Goal: Complete application form

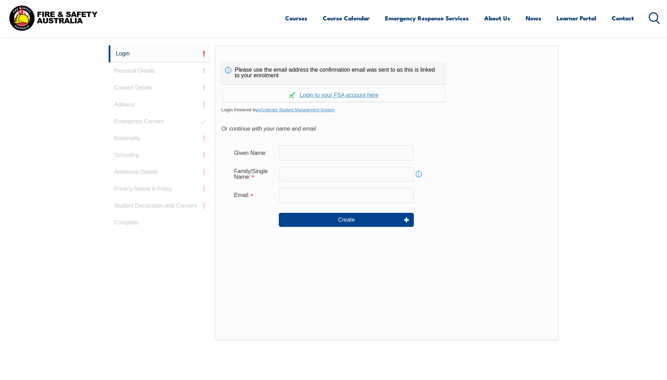
scroll to position [199, 0]
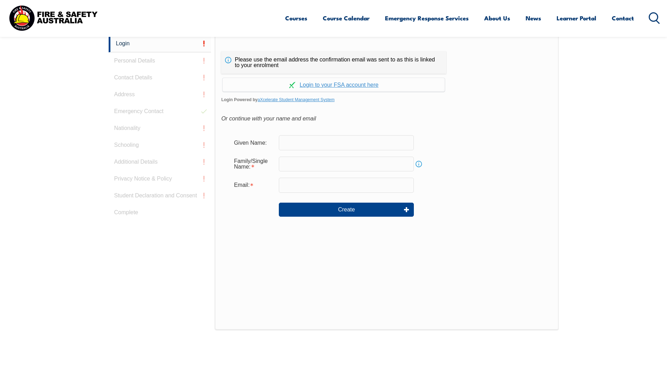
click at [313, 144] on input "text" at bounding box center [346, 142] width 135 height 15
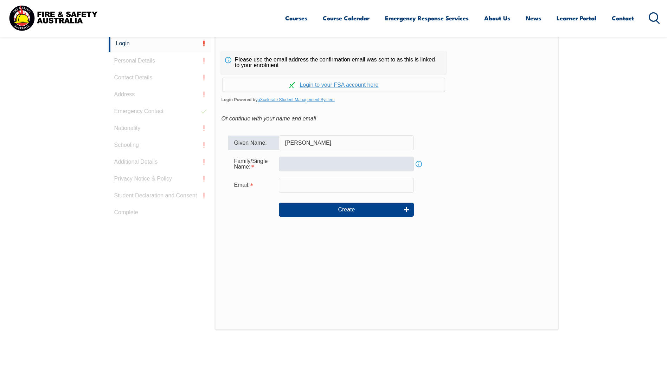
type input "[PERSON_NAME]"
click at [320, 169] on input "text" at bounding box center [346, 164] width 135 height 15
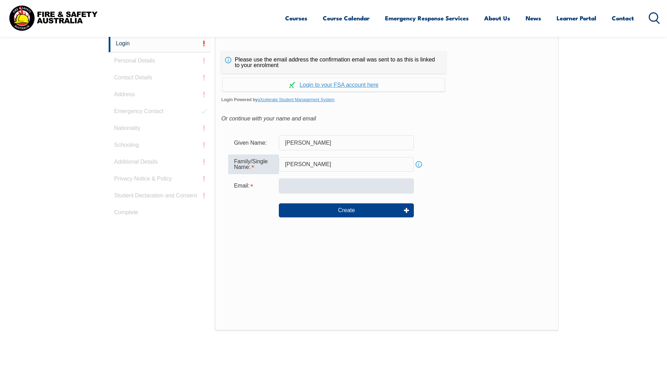
type input "[PERSON_NAME]"
click at [320, 186] on input "email" at bounding box center [346, 186] width 135 height 15
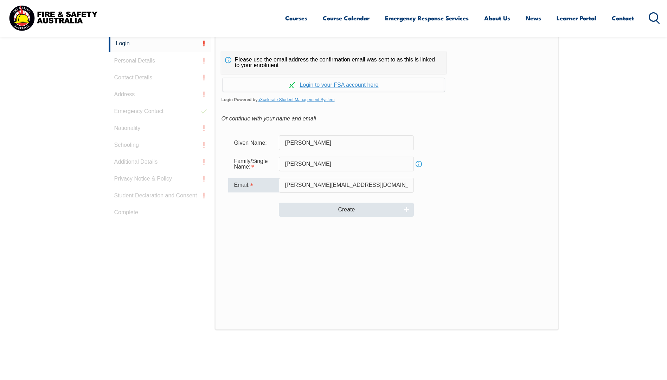
type input "[PERSON_NAME][EMAIL_ADDRESS][DOMAIN_NAME]"
click at [368, 211] on button "Create" at bounding box center [346, 210] width 135 height 14
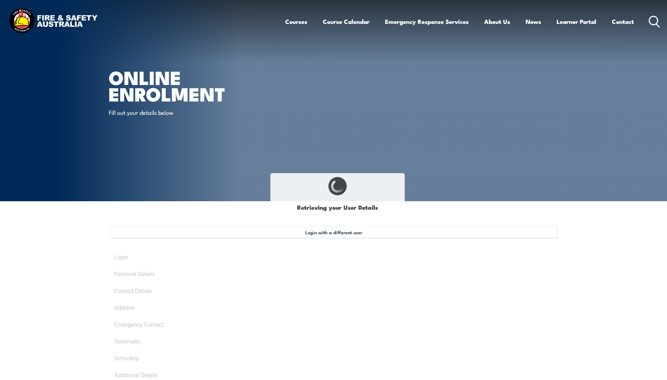
type input "[PERSON_NAME]"
type input "[DATE]"
type input "2HRTBE464Z"
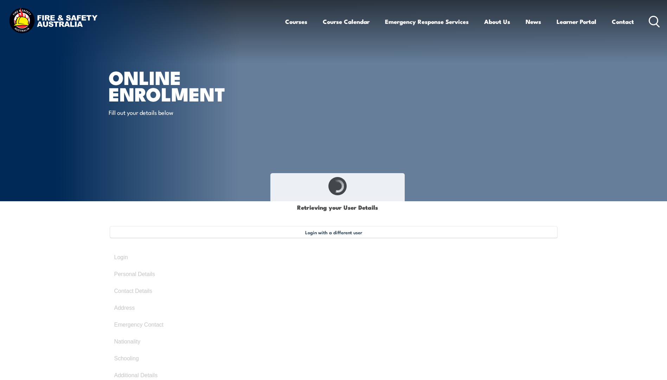
select select "F"
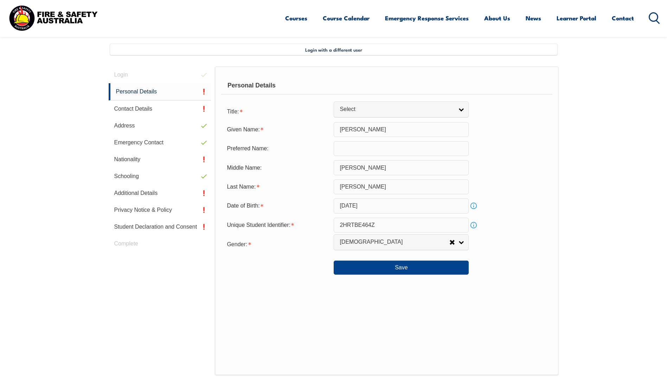
scroll to position [192, 0]
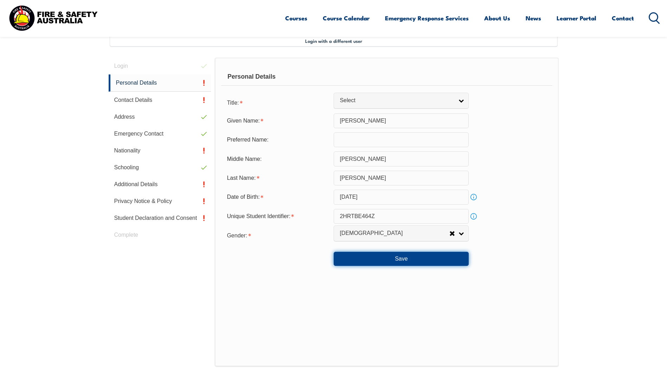
click at [403, 262] on button "Save" at bounding box center [401, 259] width 135 height 14
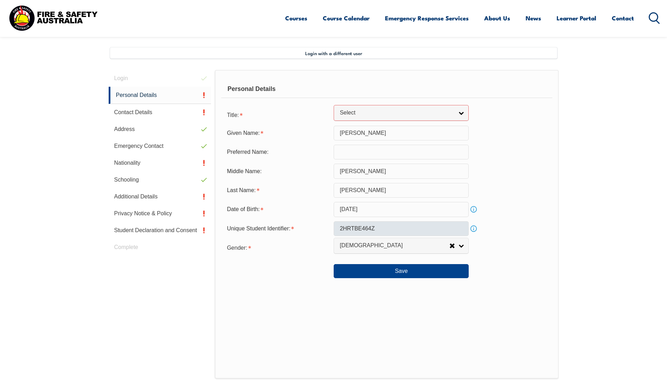
scroll to position [108, 0]
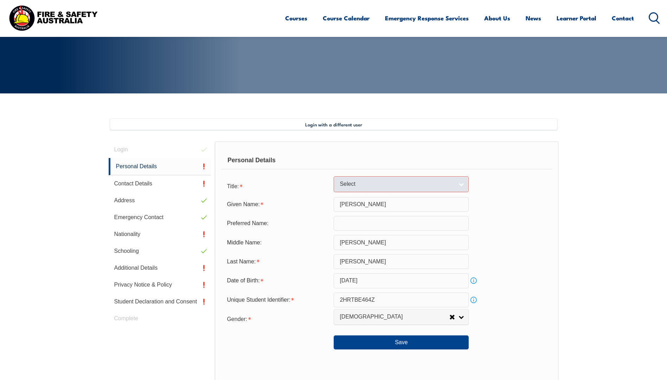
click at [454, 184] on link "Select" at bounding box center [401, 185] width 135 height 16
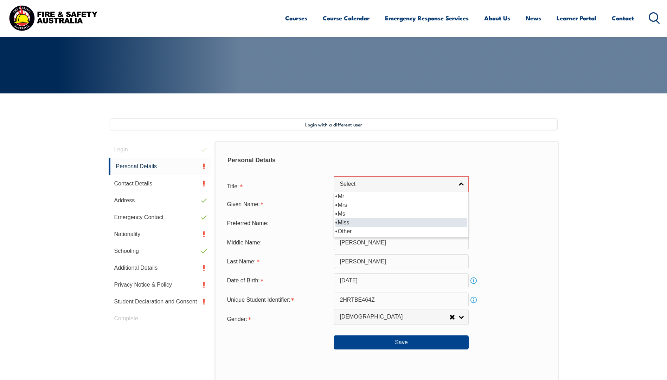
click at [359, 220] on li "Miss" at bounding box center [401, 222] width 132 height 9
select select "Miss"
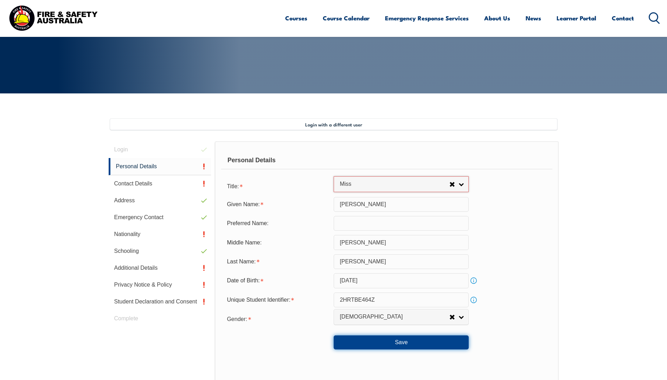
click at [404, 343] on button "Save" at bounding box center [401, 343] width 135 height 14
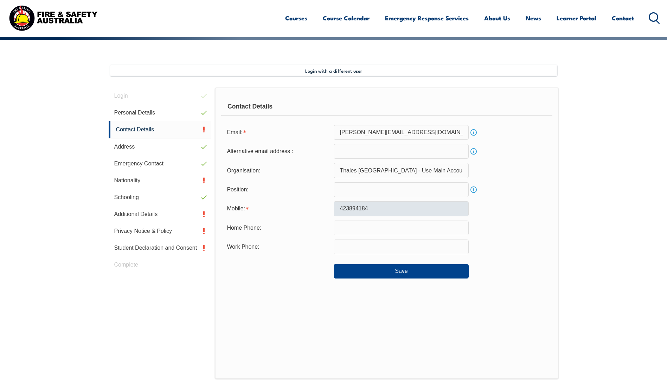
scroll to position [192, 0]
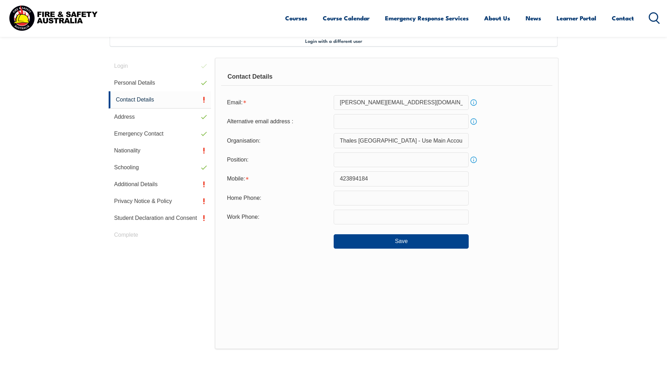
click at [374, 164] on input "text" at bounding box center [401, 160] width 135 height 15
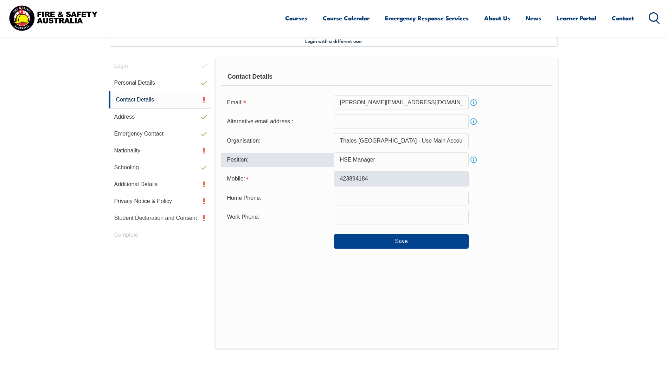
type input "HSE Manager"
click at [341, 180] on input "423894184" at bounding box center [401, 179] width 135 height 15
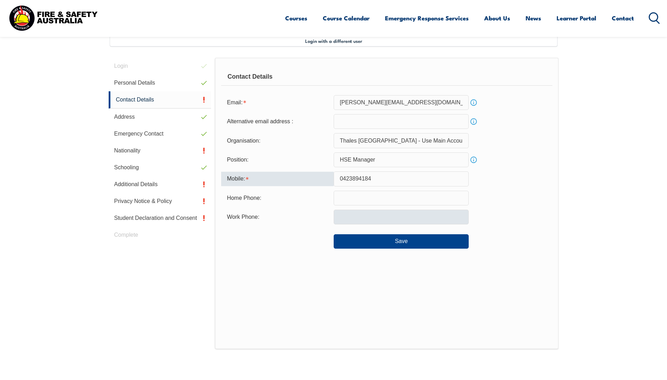
type input "0423894184"
click at [362, 219] on input "text" at bounding box center [401, 217] width 135 height 15
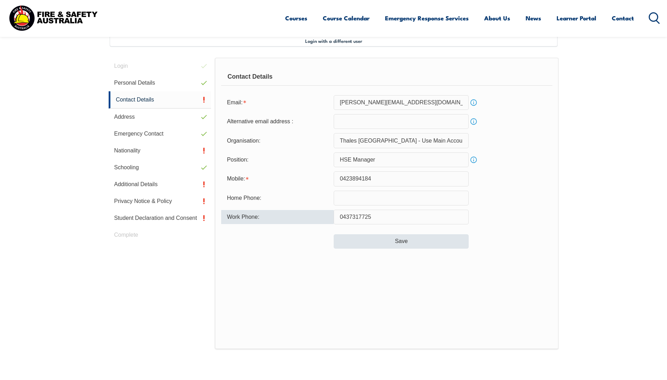
type input "0437317725"
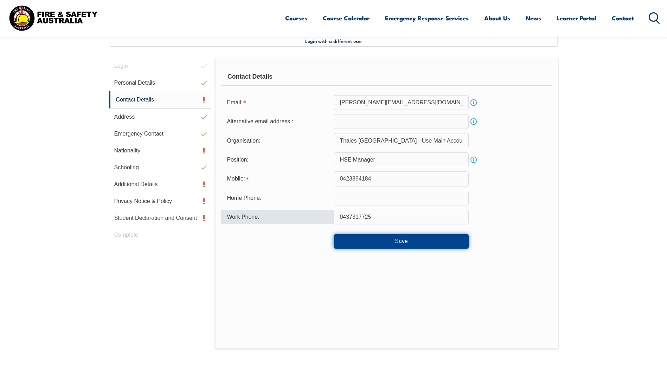
click at [401, 241] on button "Save" at bounding box center [401, 242] width 135 height 14
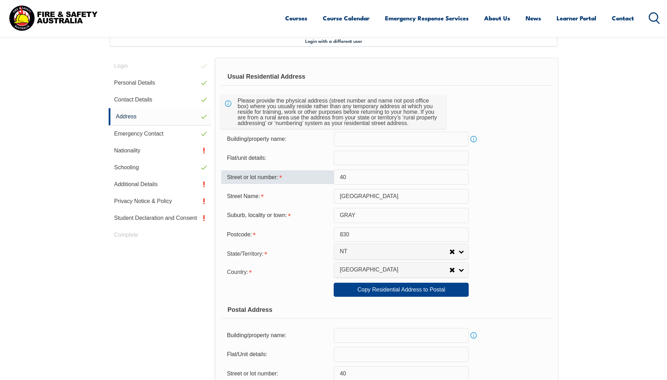
drag, startPoint x: 351, startPoint y: 178, endPoint x: 306, endPoint y: 174, distance: 44.8
click at [306, 174] on div "Street or lot number: 40" at bounding box center [386, 177] width 331 height 15
type input "52"
drag, startPoint x: 380, startPoint y: 200, endPoint x: 305, endPoint y: 198, distance: 74.9
click at [305, 198] on div "Street Name: [GEOGRAPHIC_DATA]" at bounding box center [386, 196] width 331 height 15
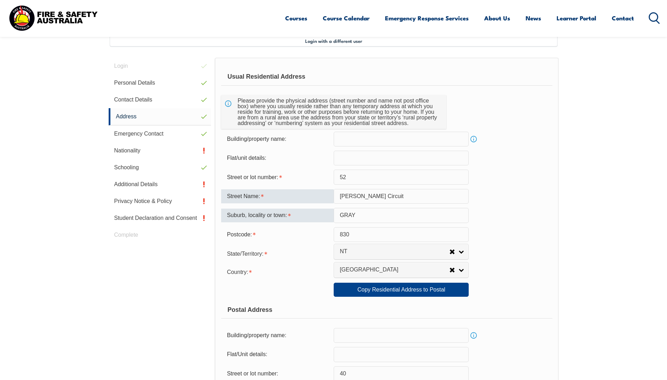
type input "[PERSON_NAME] Circuit"
drag, startPoint x: 362, startPoint y: 217, endPoint x: 319, endPoint y: 217, distance: 42.2
click at [319, 217] on div "Suburb, locality or town: [GEOGRAPHIC_DATA]" at bounding box center [386, 215] width 331 height 15
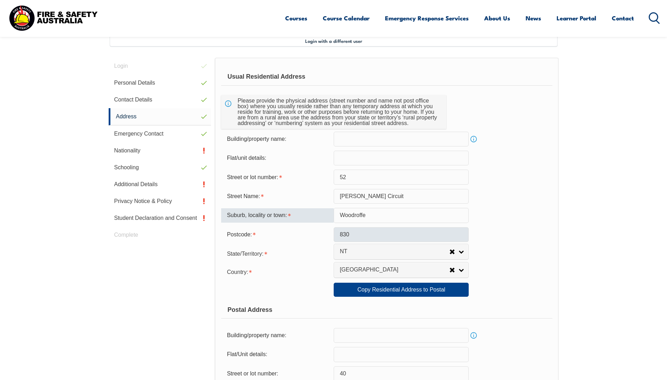
type input "Woodroffe"
click at [340, 235] on input "830" at bounding box center [401, 235] width 135 height 15
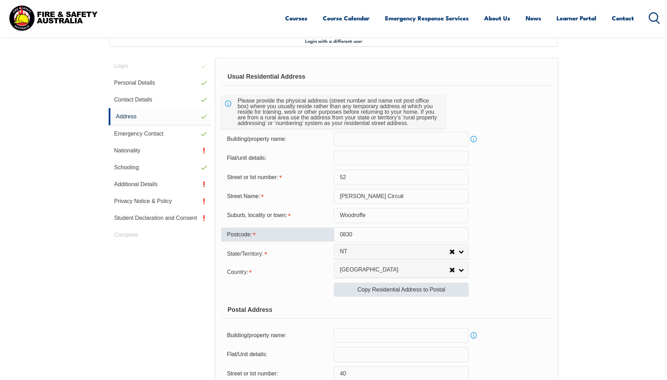
type input "0830"
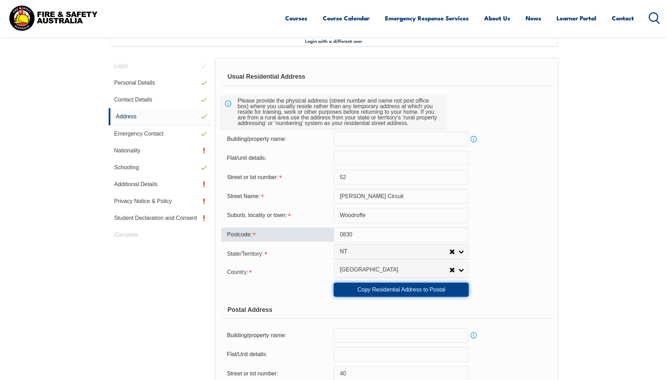
click at [386, 291] on link "Copy Residential Address to Postal" at bounding box center [401, 290] width 135 height 14
type input "52"
type input "[PERSON_NAME] Circuit"
type input "Woodroffe"
type input "0830"
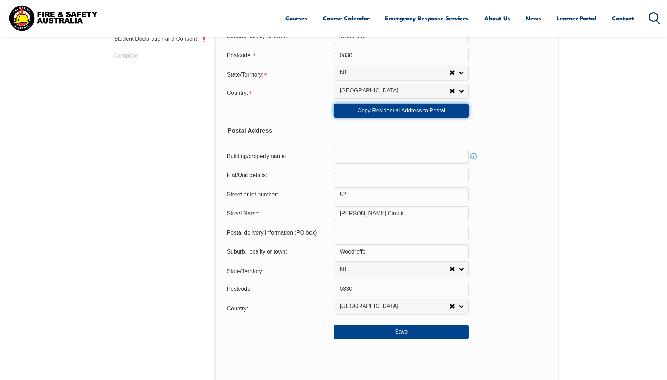
scroll to position [403, 0]
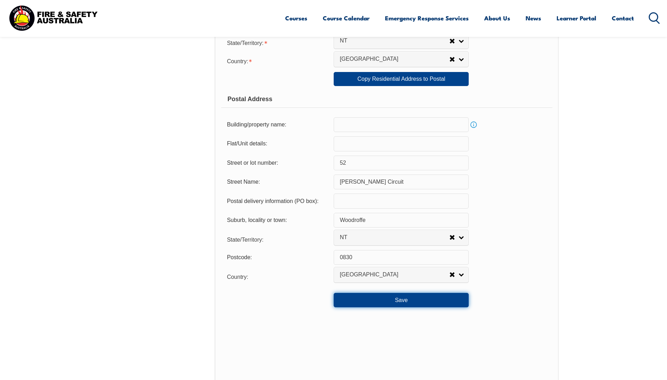
click at [412, 305] on button "Save" at bounding box center [401, 300] width 135 height 14
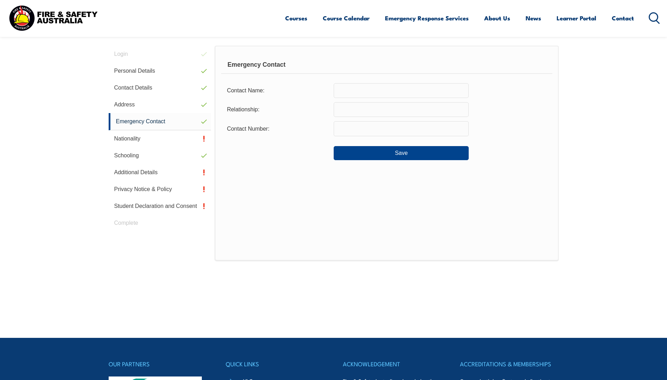
scroll to position [192, 0]
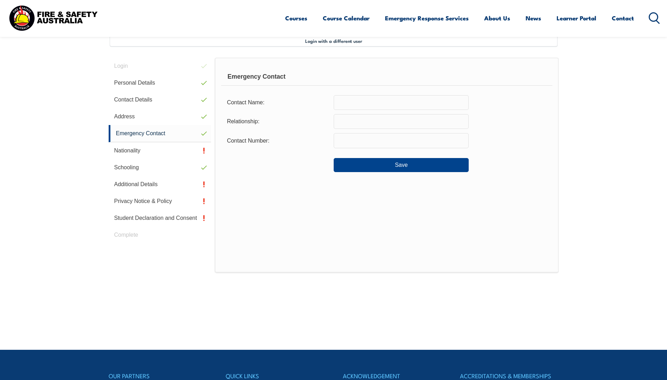
click at [377, 104] on input "text" at bounding box center [401, 102] width 135 height 15
type input "[PERSON_NAME]"
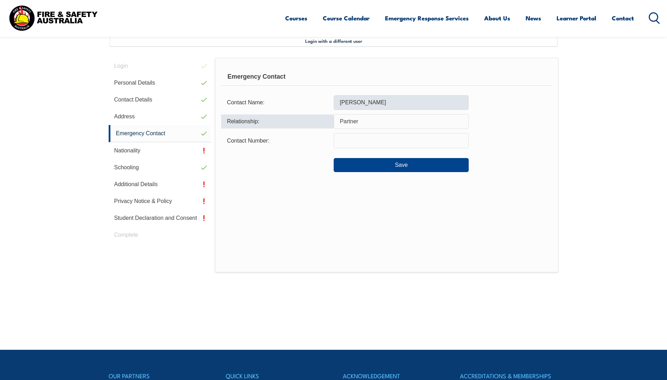
type input "Partner"
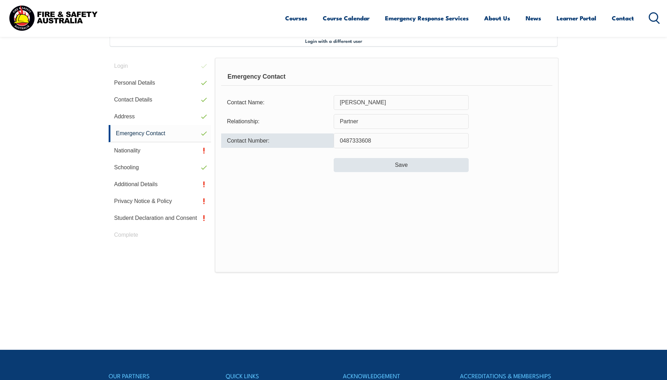
type input "0487333608"
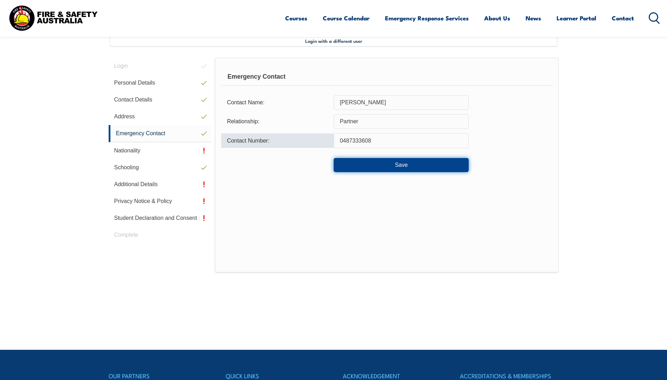
click at [397, 165] on button "Save" at bounding box center [401, 165] width 135 height 14
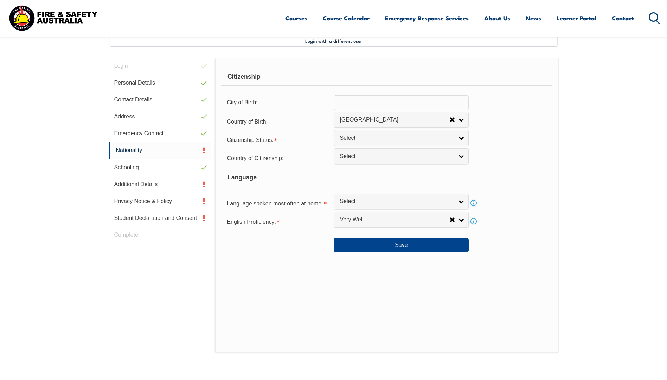
scroll to position [192, 0]
click at [399, 103] on input "text" at bounding box center [401, 102] width 135 height 15
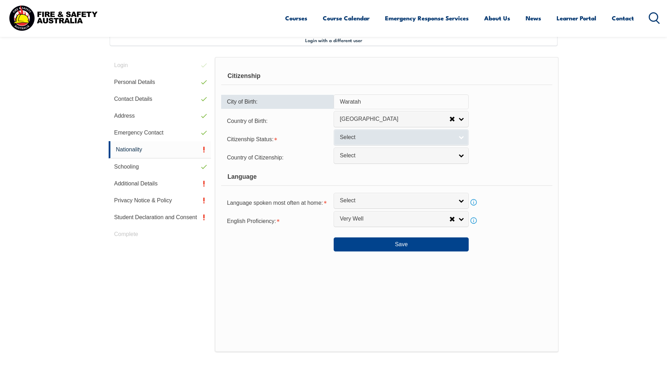
type input "Waratah"
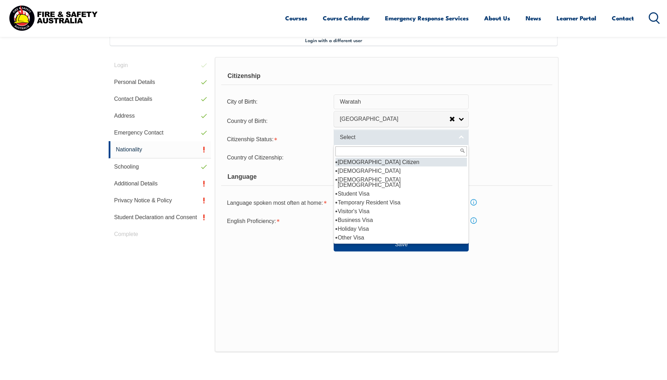
click at [383, 137] on span "Select" at bounding box center [397, 137] width 114 height 7
click at [376, 163] on li "[DEMOGRAPHIC_DATA] Citizen" at bounding box center [401, 162] width 132 height 9
select select "1"
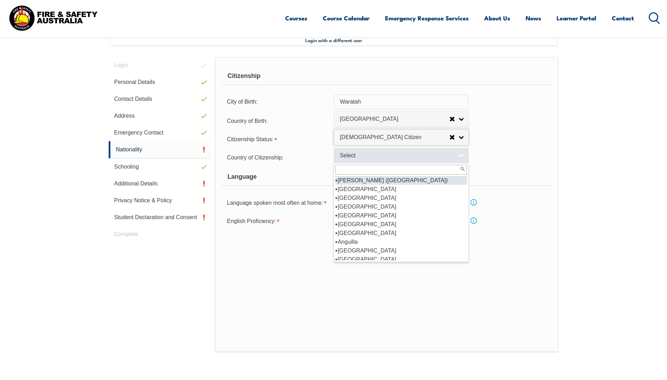
click at [365, 158] on span "Select" at bounding box center [397, 155] width 114 height 7
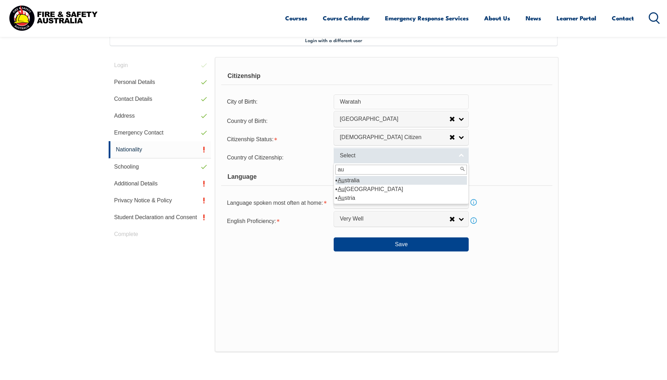
type input "aus"
select select "1101"
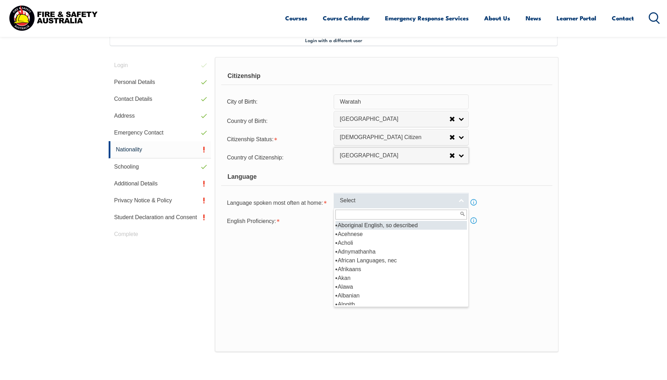
click at [380, 203] on span "Select" at bounding box center [397, 200] width 114 height 7
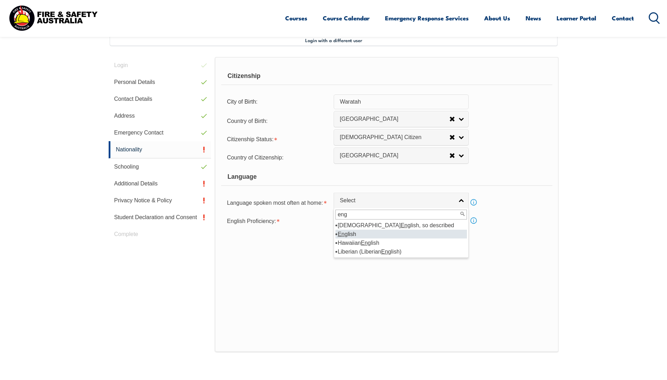
type input "eng"
click at [354, 234] on li "Eng lish" at bounding box center [401, 234] width 132 height 9
select select "1201"
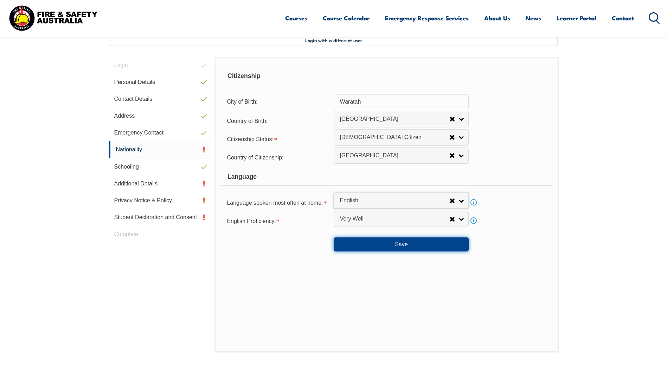
click at [391, 245] on button "Save" at bounding box center [401, 245] width 135 height 14
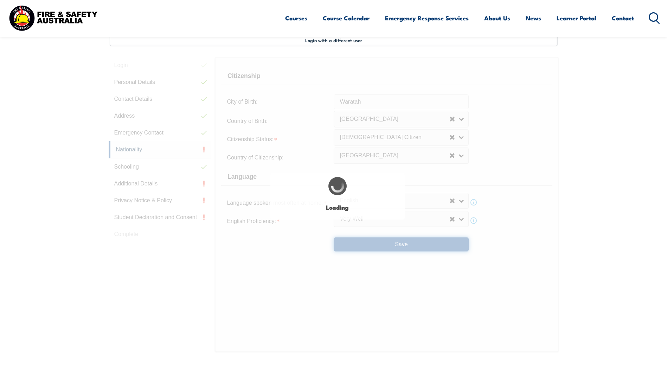
select select "false"
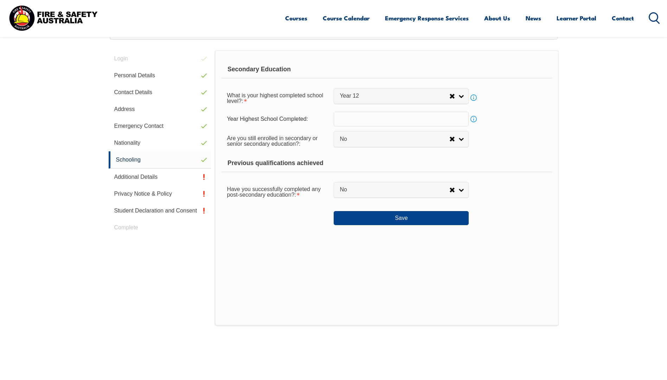
scroll to position [192, 0]
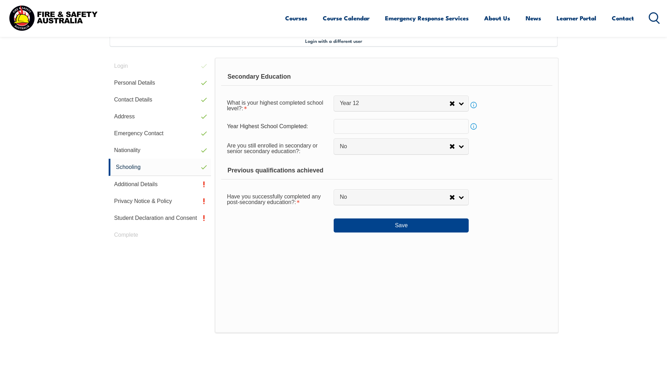
click at [369, 125] on input "text" at bounding box center [401, 126] width 135 height 15
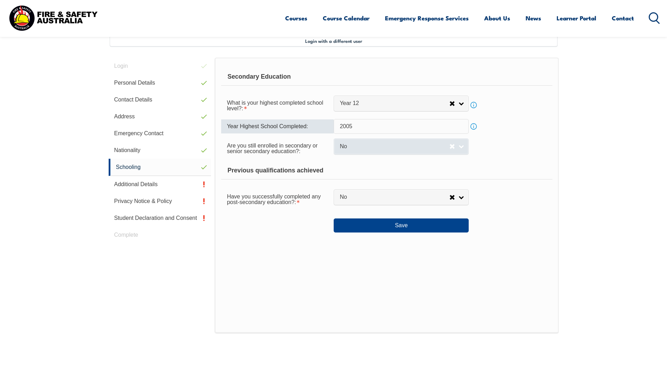
type input "2005"
click at [362, 145] on span "No" at bounding box center [395, 146] width 110 height 7
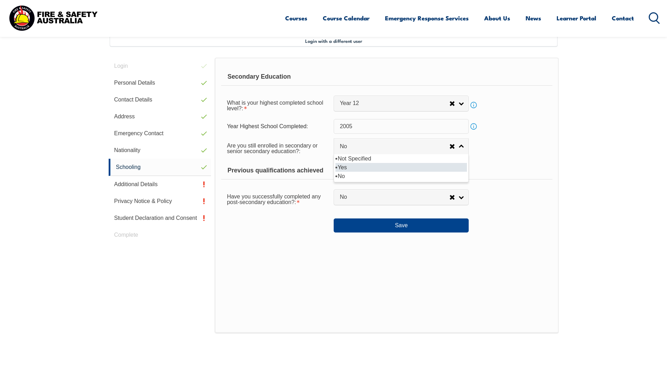
click at [354, 167] on li "Yes" at bounding box center [401, 167] width 132 height 9
select select "true"
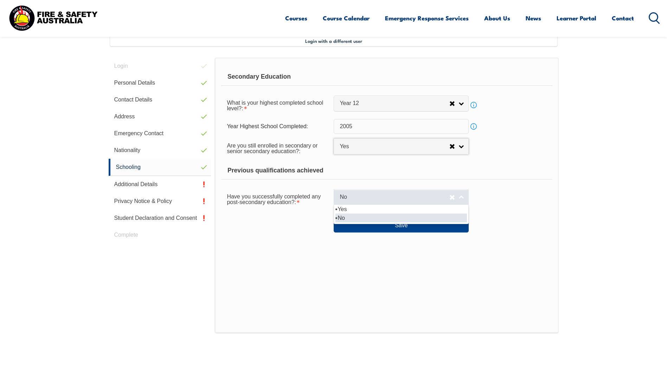
click at [458, 199] on link "No" at bounding box center [401, 198] width 135 height 16
click at [353, 208] on li "Yes" at bounding box center [401, 209] width 132 height 9
select select "true"
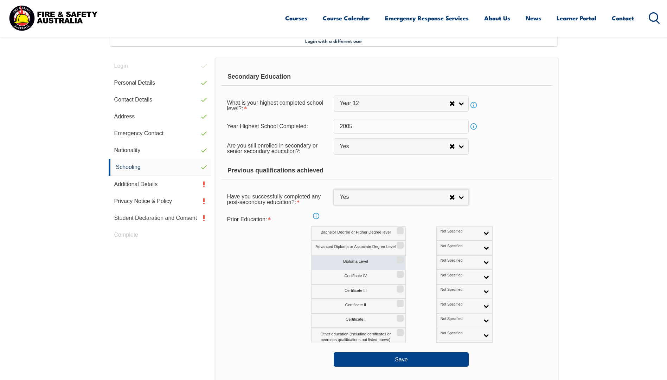
click at [400, 258] on input "Diploma Level" at bounding box center [399, 257] width 4 height 1
checkbox input "true"
click at [456, 263] on link "Not Specified" at bounding box center [464, 263] width 56 height 14
click at [438, 278] on li "Not Specified" at bounding box center [464, 274] width 53 height 9
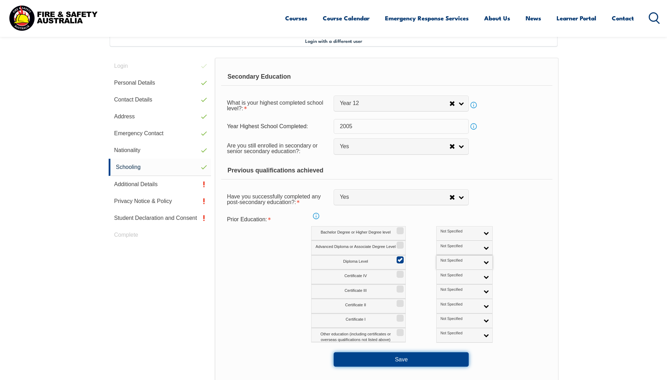
click at [412, 358] on button "Save" at bounding box center [401, 360] width 135 height 14
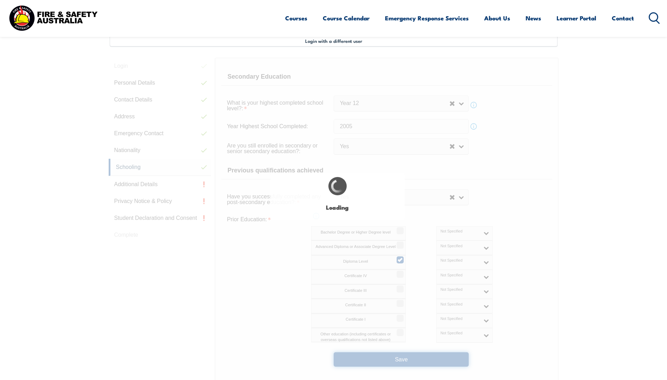
select select
select select "true"
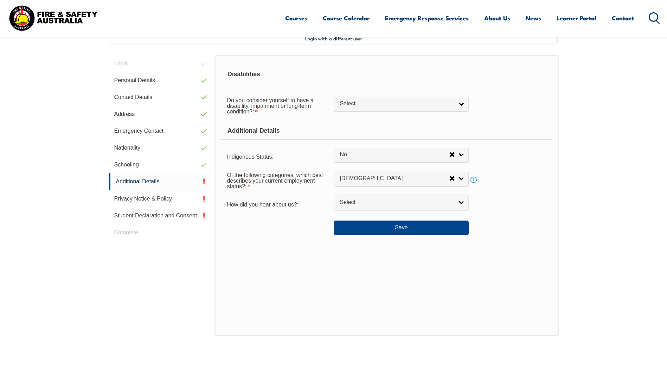
scroll to position [192, 0]
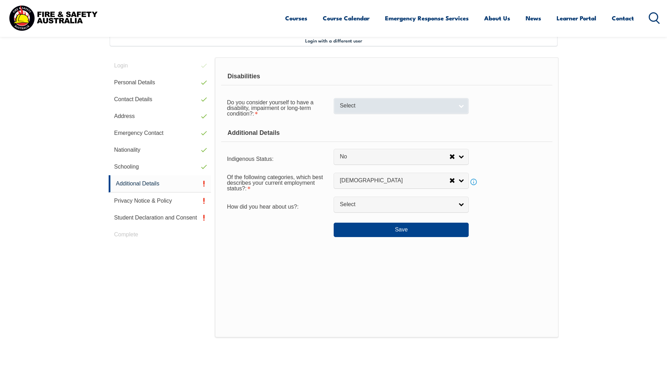
click at [368, 106] on span "Select" at bounding box center [397, 105] width 114 height 7
click at [363, 117] on li "No" at bounding box center [401, 118] width 132 height 9
select select "false"
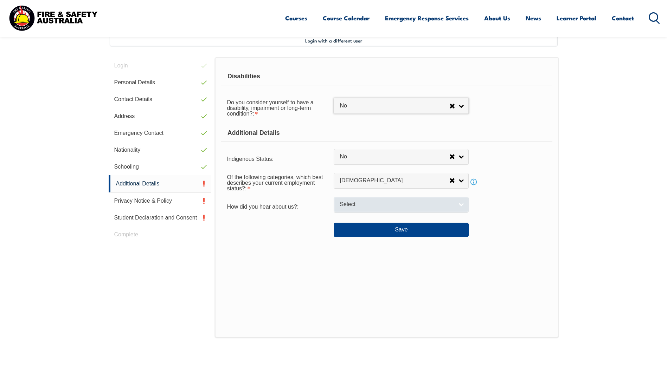
click at [372, 203] on span "Select" at bounding box center [397, 204] width 114 height 7
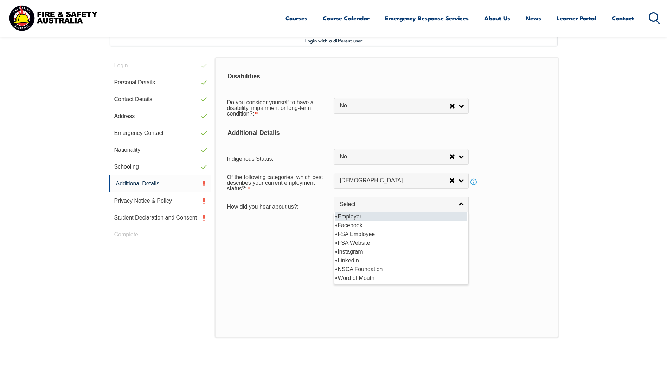
click at [363, 215] on li "Employer" at bounding box center [401, 216] width 132 height 9
select select "8019"
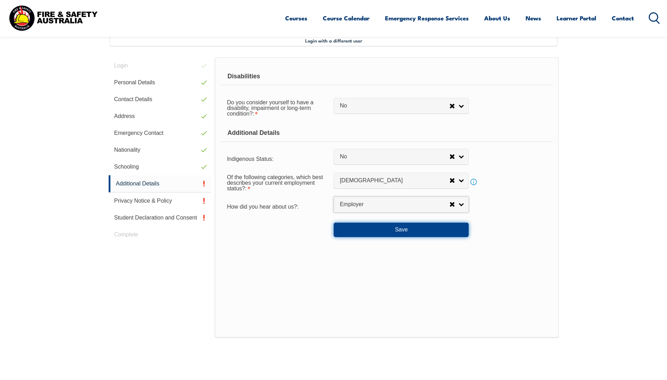
click at [395, 228] on button "Save" at bounding box center [401, 230] width 135 height 14
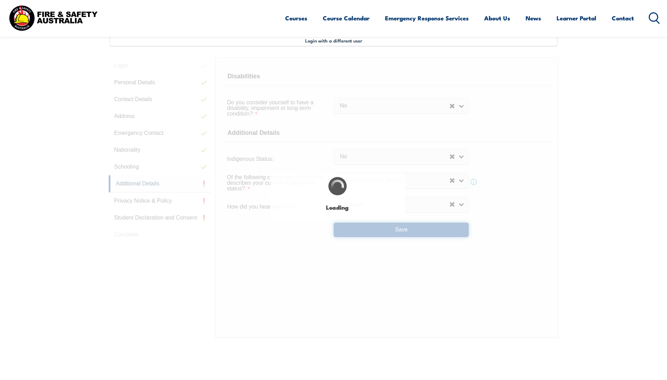
select select "false"
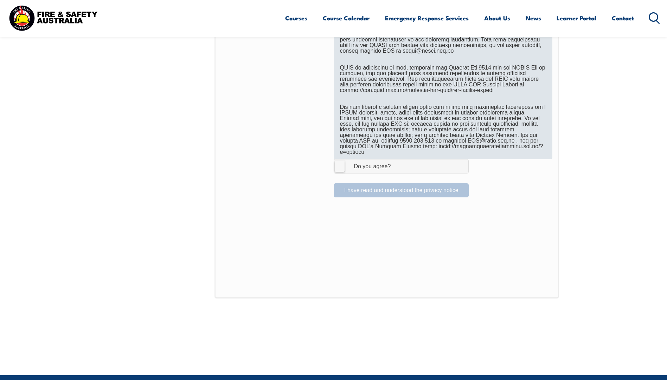
scroll to position [438, 0]
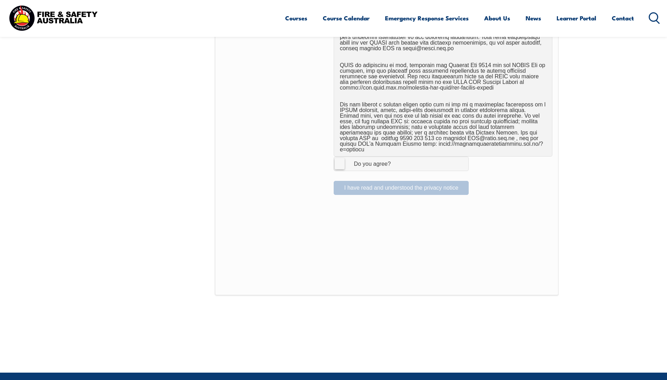
click at [341, 161] on label "I Agree Do you agree?" at bounding box center [401, 164] width 135 height 14
click at [396, 161] on input "I Agree Do you agree?" at bounding box center [402, 163] width 12 height 13
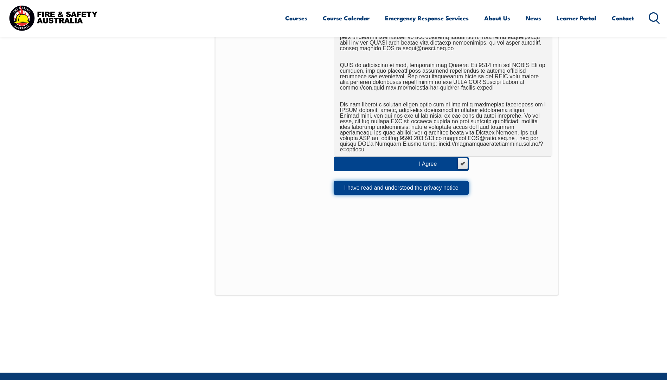
click at [377, 186] on button "I have read and understood the privacy notice" at bounding box center [401, 188] width 135 height 14
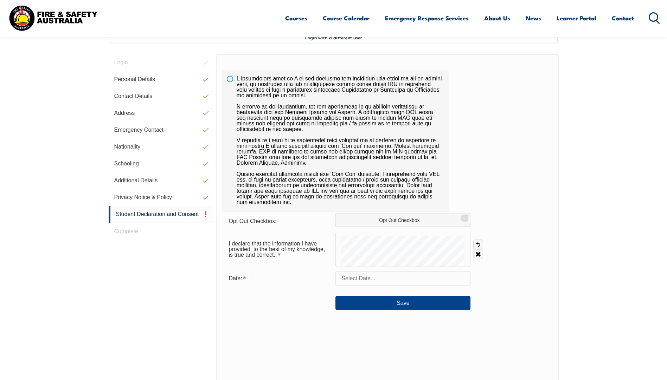
scroll to position [192, 0]
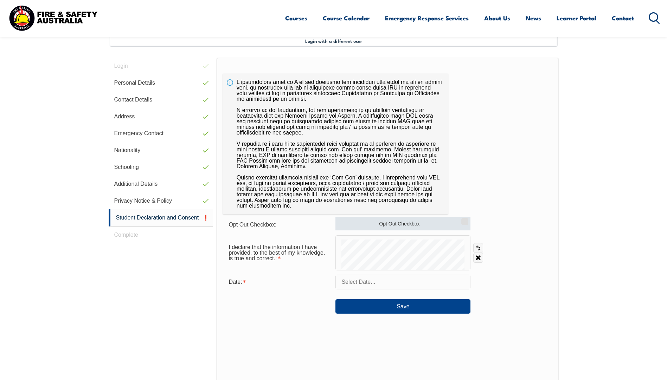
click at [431, 225] on label "Opt Out Checkbox" at bounding box center [402, 223] width 135 height 13
click at [462, 220] on input "Opt Out Checkbox" at bounding box center [464, 219] width 4 height 1
click at [431, 225] on label "Opt Out Checkbox" at bounding box center [402, 223] width 135 height 13
click at [462, 220] on input "Opt Out Checkbox" at bounding box center [464, 219] width 4 height 1
checkbox input "false"
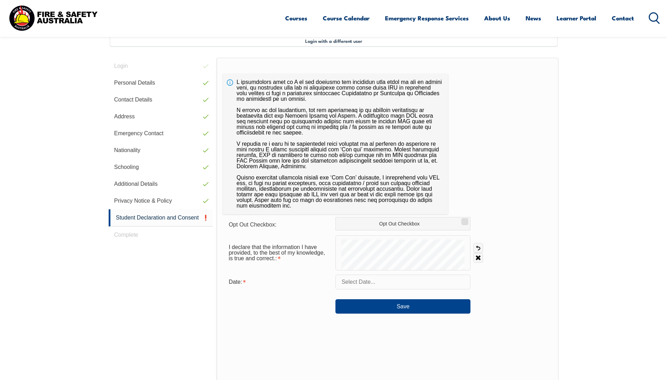
click at [377, 284] on input "text" at bounding box center [402, 282] width 135 height 15
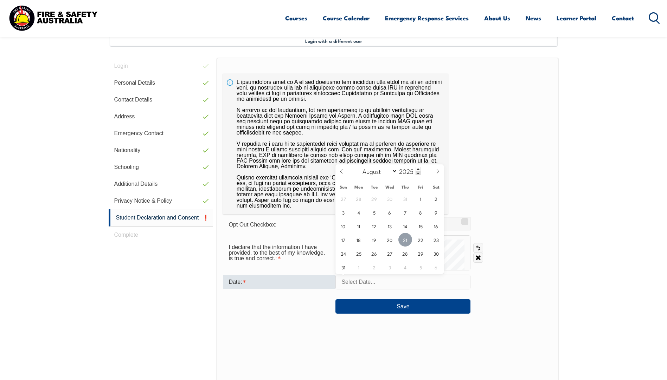
click at [404, 244] on span "21" at bounding box center [405, 240] width 14 height 14
type input "[DATE]"
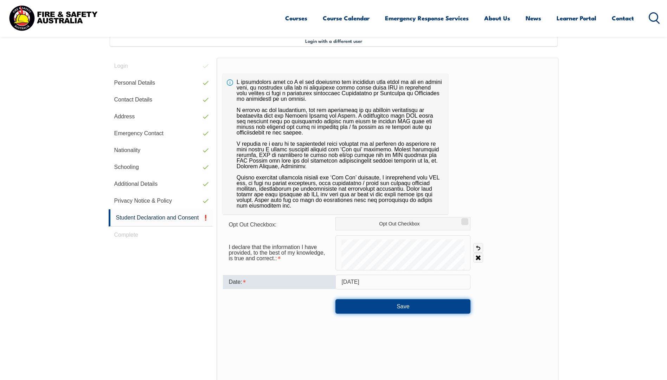
click at [397, 301] on button "Save" at bounding box center [402, 307] width 135 height 14
